Goal: Communication & Community: Answer question/provide support

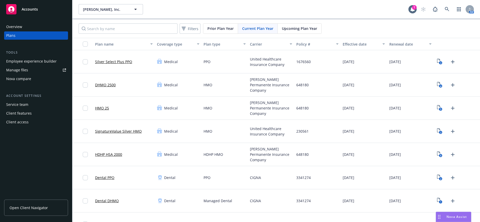
click at [441, 215] on div "Drag to move" at bounding box center [439, 217] width 6 height 10
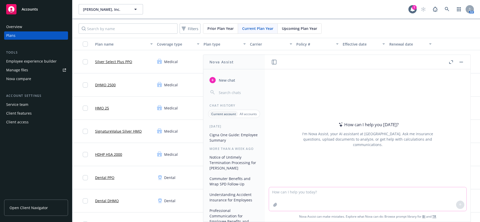
click at [300, 191] on textarea at bounding box center [367, 199] width 197 height 24
paste textarea "I wanted to provide an update for our client [PERSON_NAME] Auto Group. Currentl…"
type textarea "more professional I wanted to provide an update for our client [PERSON_NAME] Au…"
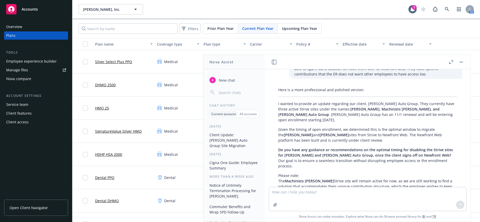
scroll to position [56, 0]
drag, startPoint x: 299, startPoint y: 169, endPoint x: 275, endPoint y: 101, distance: 72.2
click at [275, 101] on div "Here is a more professional and polished version: I wanted to provide an update…" at bounding box center [367, 149] width 189 height 126
copy div "I wanted to provide an update regarding our client, [PERSON_NAME] Auto Group. T…"
click at [390, 192] on textarea at bounding box center [367, 199] width 197 height 24
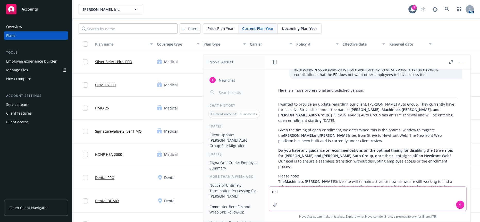
type textarea "m"
type textarea "more friendly"
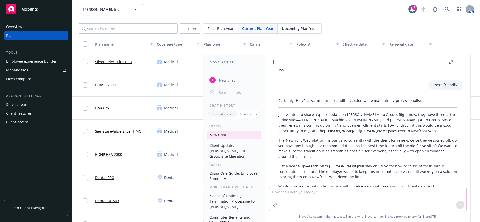
scroll to position [196, 0]
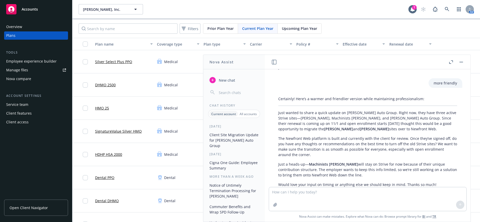
drag, startPoint x: 437, startPoint y: 173, endPoint x: 276, endPoint y: 101, distance: 176.8
click at [276, 101] on div "Certainly! Here’s a warmer and friendlier version while maintaining professiona…" at bounding box center [367, 141] width 189 height 95
copy div "Lore ipsumd si ametc a elits doeius te Incidid Utla Etdol. Magna ali, enim admi…"
click at [317, 201] on textarea at bounding box center [367, 199] width 197 height 24
paste textarea "I wanted to follow up with you after our phone call earlier and after discussin…"
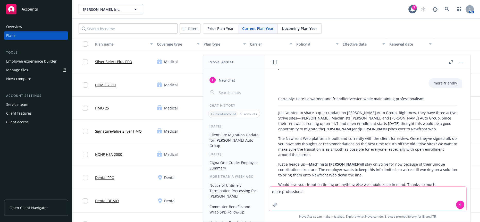
type textarea "more professional I wanted to follow up with you after our phone call earlier a…"
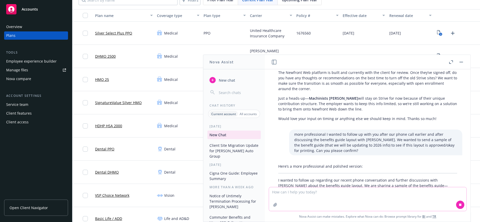
scroll to position [289, 0]
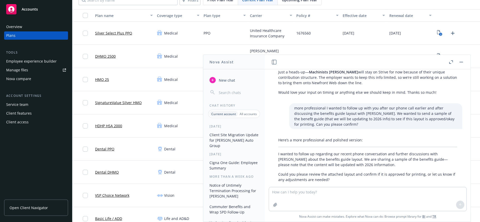
drag, startPoint x: 340, startPoint y: 162, endPoint x: 275, endPoint y: 138, distance: 69.2
click at [275, 138] on div "Here’s a more professional and polished version: I wanted to follow up regardin…" at bounding box center [367, 164] width 189 height 59
copy div "I wanted to follow up regarding our recent phone conversation and further discu…"
drag, startPoint x: 320, startPoint y: 195, endPoint x: 316, endPoint y: 193, distance: 4.8
click at [320, 195] on textarea at bounding box center [367, 199] width 197 height 24
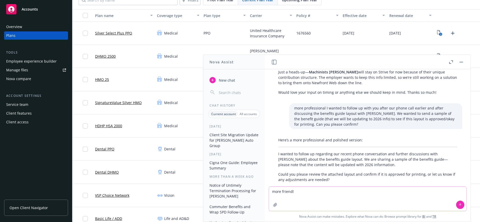
type textarea "more friendlt"
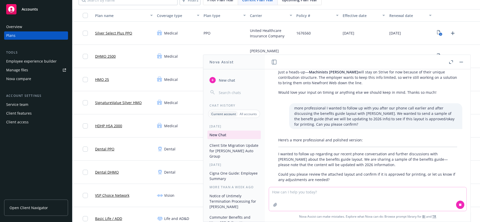
scroll to position [310, 0]
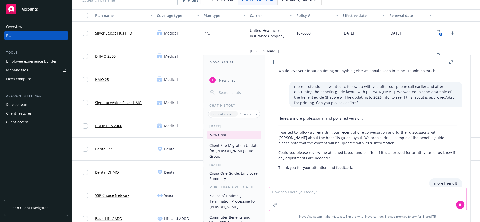
type textarea "f"
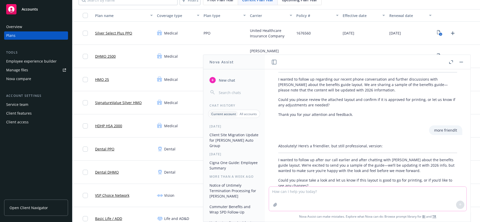
scroll to position [365, 0]
drag, startPoint x: 316, startPoint y: 163, endPoint x: 298, endPoint y: 149, distance: 22.6
click at [294, 149] on div "Absolutely! Here’s a friendlier, but still professional, version: I wanted to f…" at bounding box center [367, 168] width 189 height 59
click at [326, 196] on textarea at bounding box center [367, 199] width 197 height 24
type textarea "rephrase"
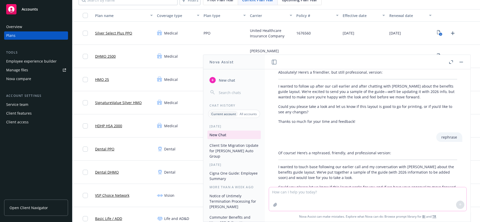
scroll to position [440, 0]
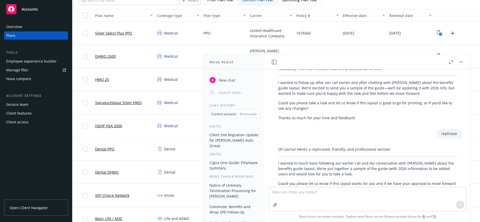
click at [404, 181] on p "Could you please let us know if this layout works for you and if we have your a…" at bounding box center [367, 186] width 179 height 11
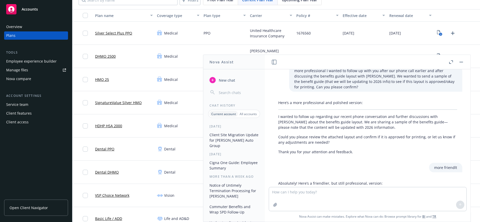
scroll to position [326, 0]
drag, startPoint x: 338, startPoint y: 125, endPoint x: 275, endPoint y: 121, distance: 62.7
click at [275, 121] on div "Here’s a more professional and polished version: I wanted to follow up regardin…" at bounding box center [367, 127] width 189 height 59
copy p "Could you please review the attached layout and confirm if it is approved for p…"
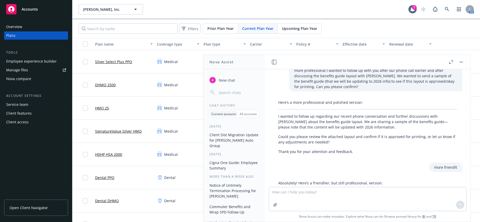
click at [462, 62] on button "button" at bounding box center [461, 62] width 6 height 6
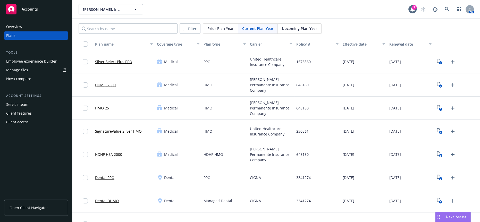
click at [109, 2] on div "[PERSON_NAME], Inc. [PERSON_NAME], Inc. 7 AM" at bounding box center [276, 9] width 408 height 19
click at [106, 7] on span "[PERSON_NAME], Inc." at bounding box center [105, 9] width 45 height 5
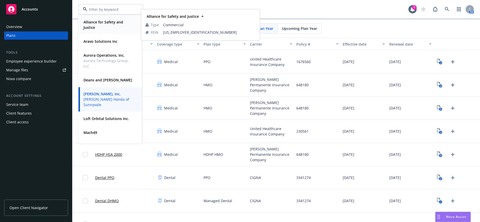
click at [114, 27] on span "Alliance for Safety and Justice" at bounding box center [109, 24] width 52 height 11
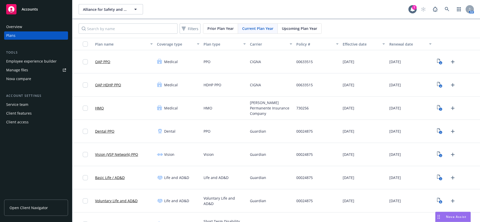
click at [54, 57] on div "Employee experience builder" at bounding box center [31, 61] width 50 height 8
